Goal: Transaction & Acquisition: Book appointment/travel/reservation

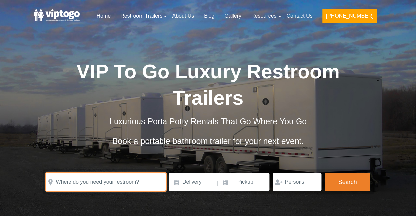
click at [119, 172] on input "text" at bounding box center [106, 181] width 120 height 19
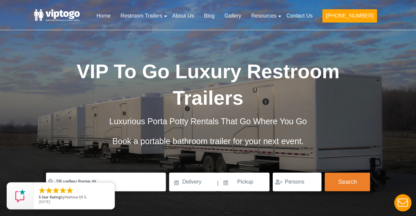
type input "28 Valley Forge Dr, Whippany, NJ, USA"
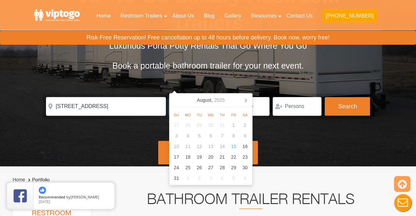
scroll to position [76, 0]
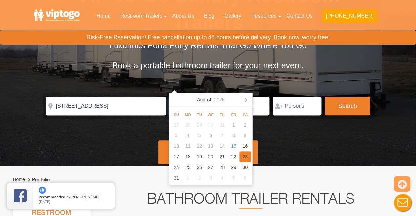
click at [244, 157] on div "23" at bounding box center [245, 156] width 12 height 11
type input "08/23/2025"
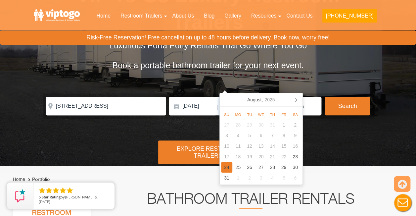
click at [225, 167] on div "24" at bounding box center [227, 167] width 12 height 11
type input "08/24/2025"
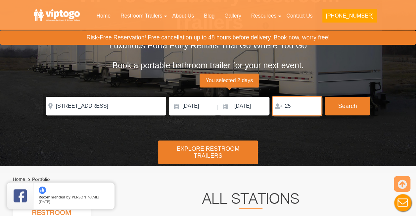
drag, startPoint x: 303, startPoint y: 79, endPoint x: 246, endPoint y: 83, distance: 56.4
click at [246, 97] on div "Please Input Valid address with zipcode Please Input Valid address with zipcode…" at bounding box center [208, 106] width 324 height 19
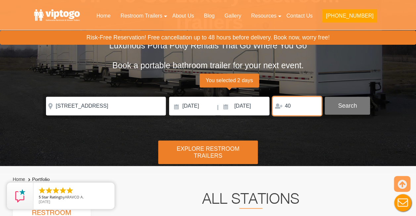
type input "40"
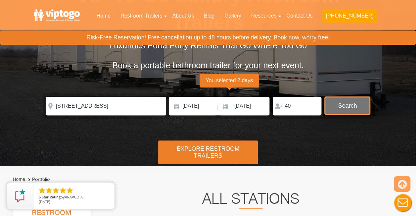
click at [343, 97] on button "Search" at bounding box center [346, 106] width 45 height 18
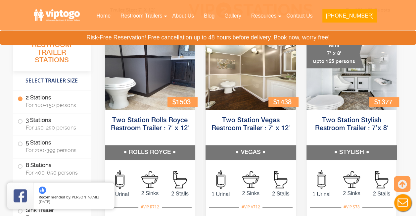
scroll to position [321, 0]
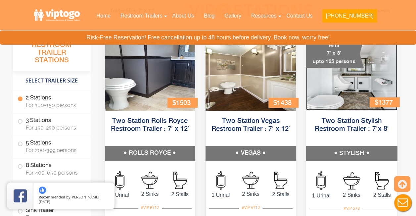
click at [382, 110] on img at bounding box center [351, 71] width 91 height 77
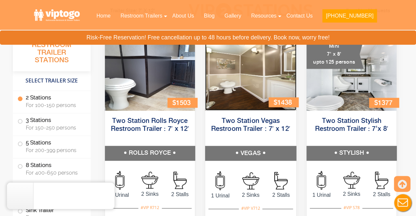
click at [254, 76] on img at bounding box center [250, 71] width 91 height 77
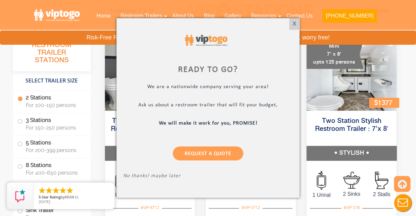
click at [365, 88] on div at bounding box center [208, 108] width 416 height 216
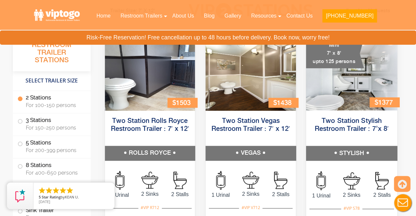
click at [350, 185] on img at bounding box center [351, 180] width 17 height 17
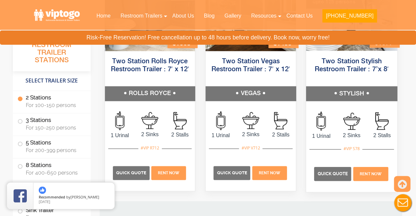
scroll to position [382, 0]
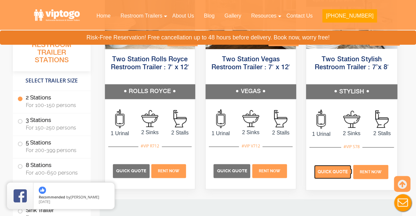
click at [337, 172] on span "Quick Quote" at bounding box center [332, 171] width 30 height 5
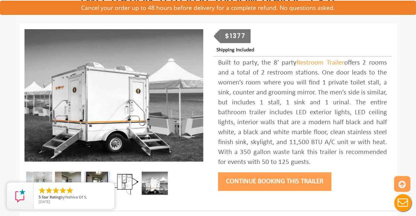
scroll to position [69, 0]
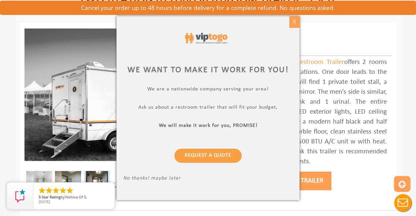
click at [291, 24] on div "X" at bounding box center [294, 21] width 10 height 11
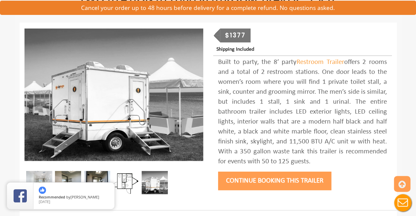
click at [67, 174] on img at bounding box center [68, 182] width 26 height 23
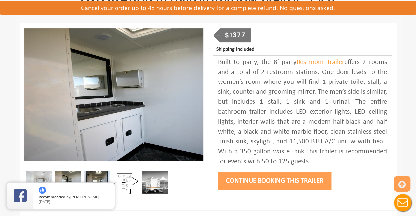
click at [104, 177] on img at bounding box center [97, 182] width 26 height 23
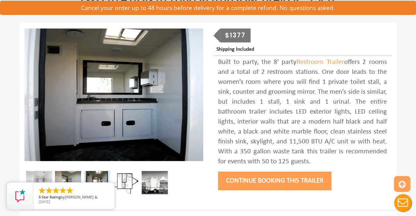
click at [135, 178] on img at bounding box center [126, 182] width 26 height 23
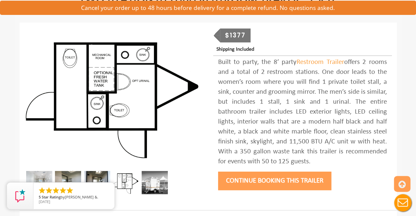
click at [156, 184] on img at bounding box center [155, 182] width 26 height 23
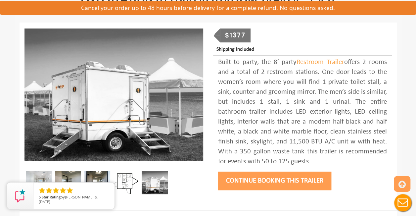
click at [126, 174] on img at bounding box center [126, 182] width 26 height 23
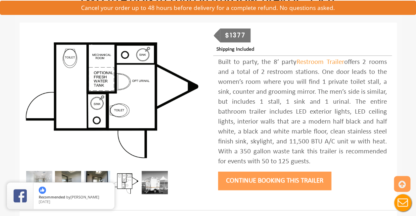
click at [91, 178] on img at bounding box center [97, 182] width 26 height 23
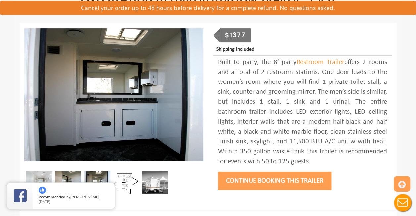
drag, startPoint x: 228, startPoint y: 32, endPoint x: 179, endPoint y: 22, distance: 50.9
click at [228, 32] on div "$1377" at bounding box center [235, 35] width 30 height 14
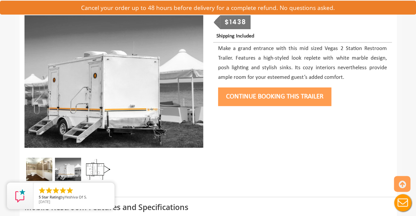
scroll to position [102, 0]
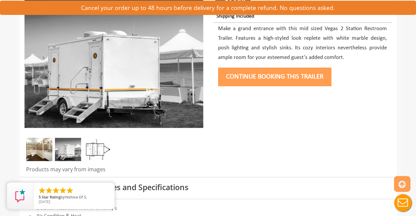
click at [75, 147] on img at bounding box center [68, 149] width 26 height 23
click at [47, 148] on img at bounding box center [39, 149] width 26 height 23
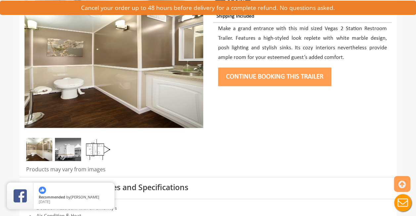
click at [100, 149] on img at bounding box center [97, 149] width 26 height 23
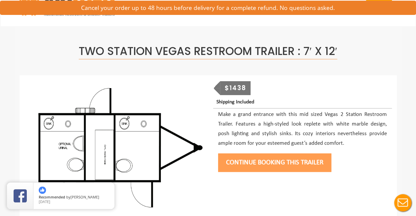
scroll to position [15, 0]
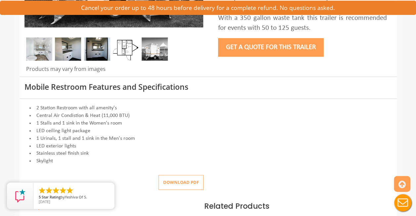
scroll to position [165, 0]
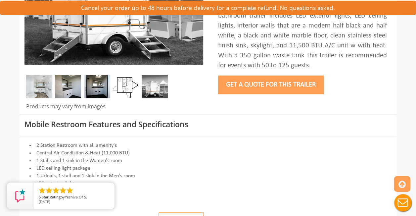
click at [281, 80] on button "Get a Quote for this Trailer" at bounding box center [270, 84] width 105 height 19
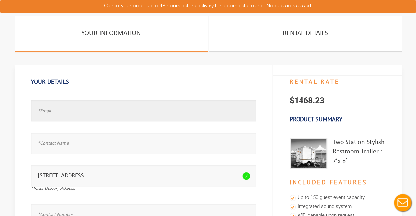
click at [110, 105] on input "text" at bounding box center [143, 110] width 225 height 21
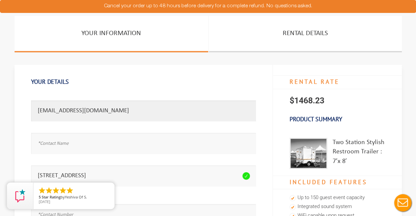
type input "cbui324@gmail.com"
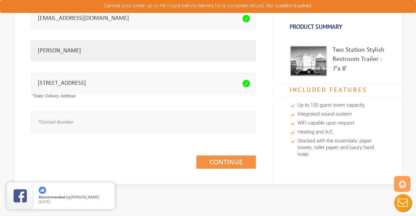
scroll to position [97, 0]
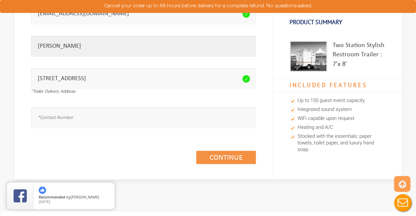
type input "Christine"
click at [181, 116] on input "text" at bounding box center [143, 117] width 225 height 21
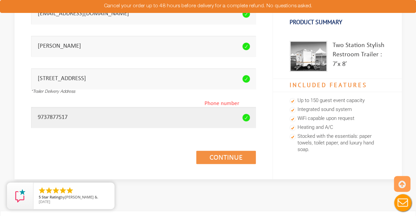
type input "9737877517"
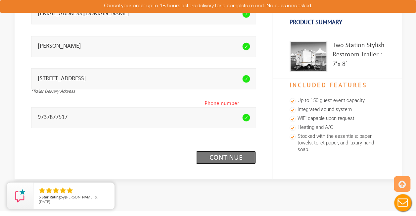
click at [231, 160] on link "Continue (1/3)" at bounding box center [226, 156] width 60 height 13
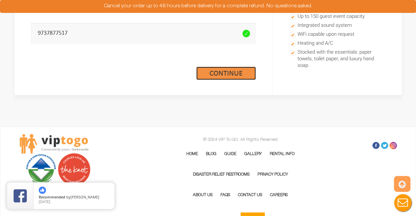
scroll to position [182, 0]
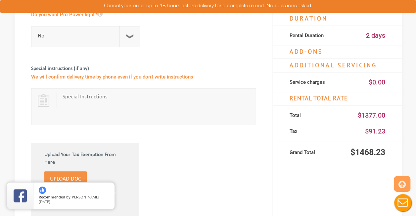
scroll to position [276, 0]
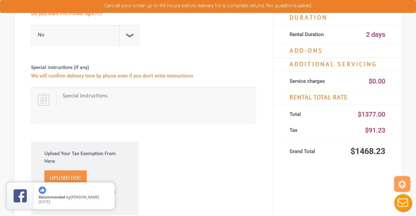
click at [128, 106] on textarea at bounding box center [156, 105] width 188 height 26
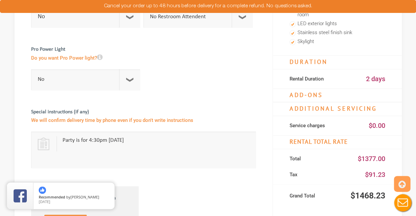
scroll to position [231, 0]
click at [91, 138] on textarea "Party is for 4:30pm" at bounding box center [156, 149] width 188 height 26
click at [110, 143] on textarea "Party is for [DATE] 4:30pm" at bounding box center [156, 149] width 188 height 26
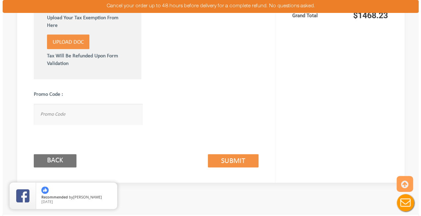
scroll to position [415, 0]
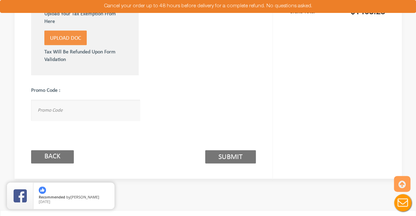
type textarea "Party is for [DATE] 4:30pm . Would like to know what is cancellation period as …"
click at [236, 158] on link "Submit (2/3)" at bounding box center [230, 156] width 51 height 13
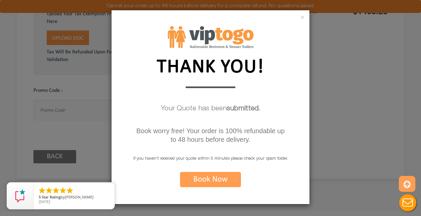
click at [223, 179] on button "Book Now" at bounding box center [210, 179] width 61 height 15
